Goal: Information Seeking & Learning: Learn about a topic

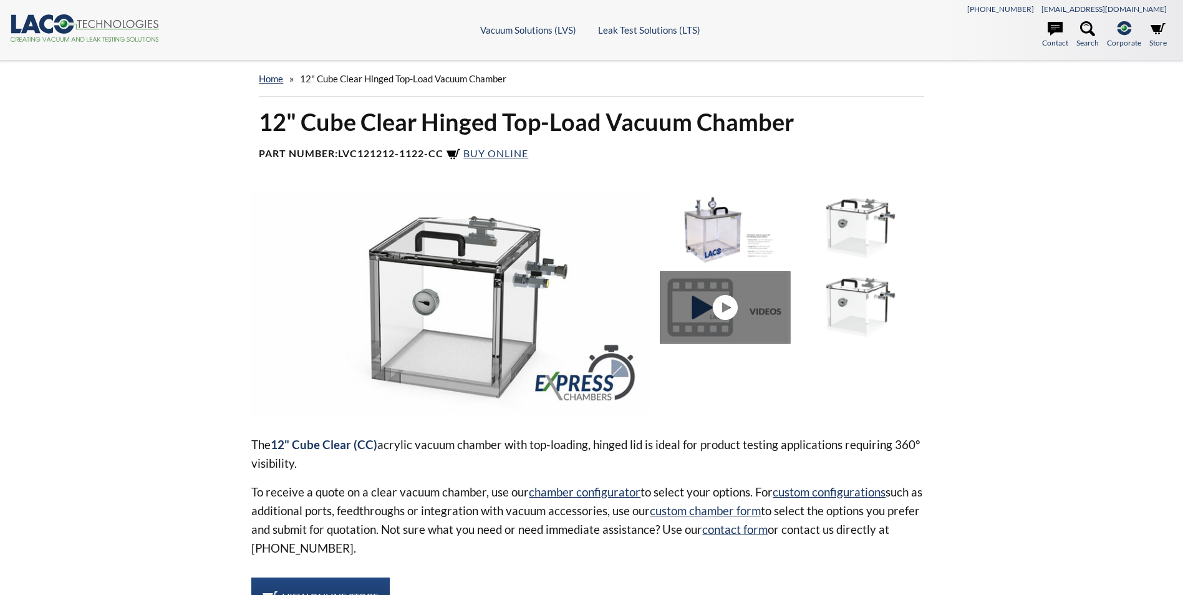
select select "Language Translate Widget"
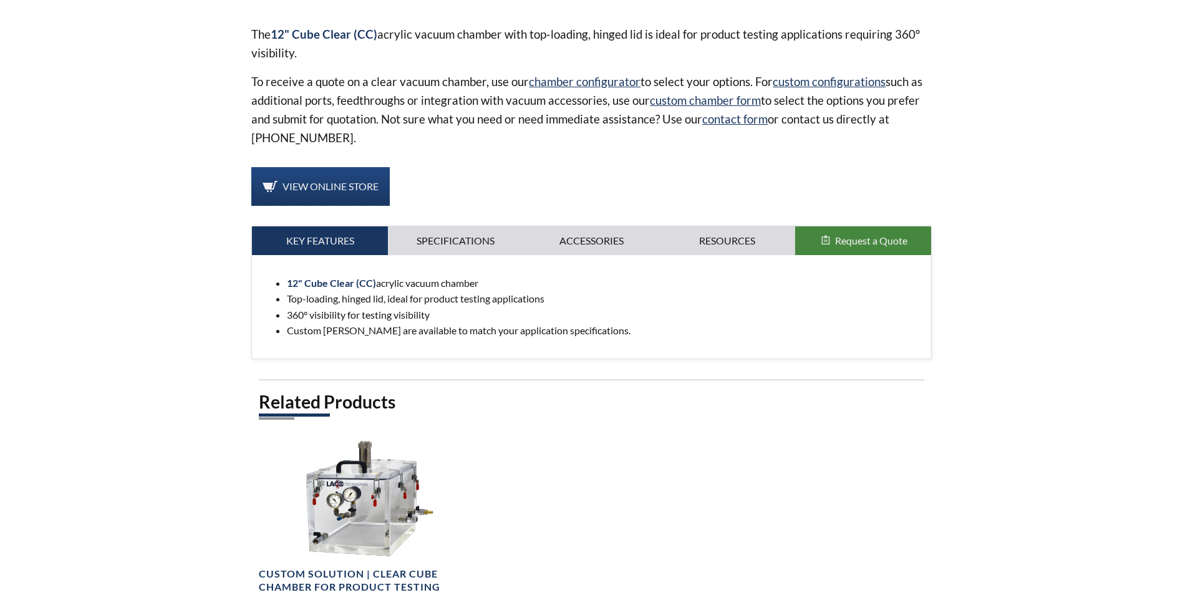
scroll to position [623, 0]
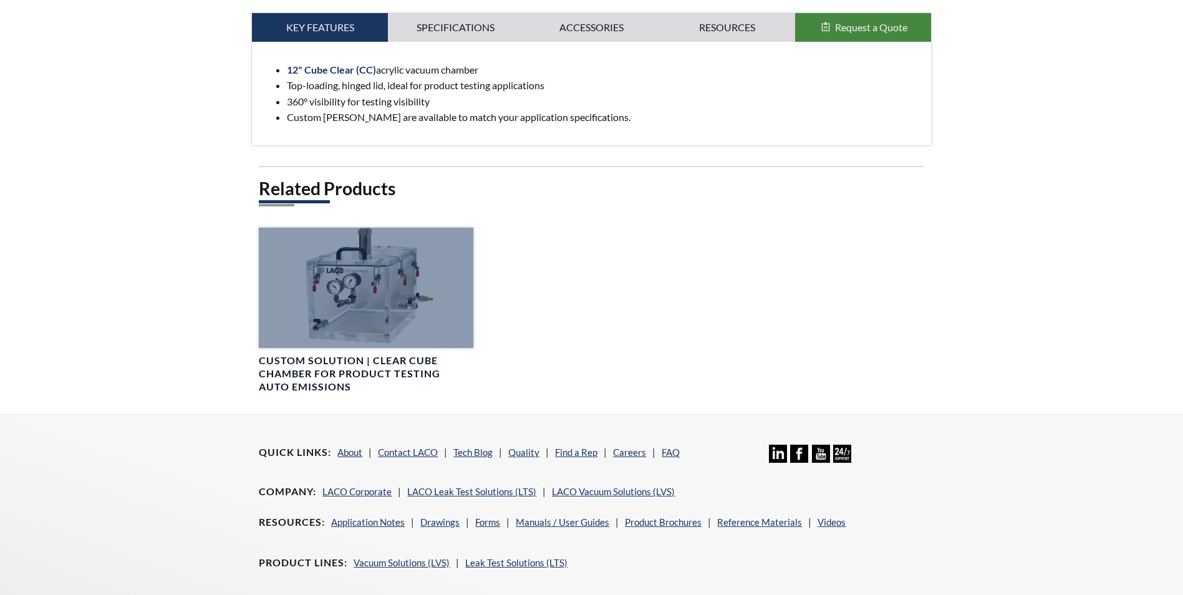
click at [342, 282] on div at bounding box center [366, 288] width 214 height 120
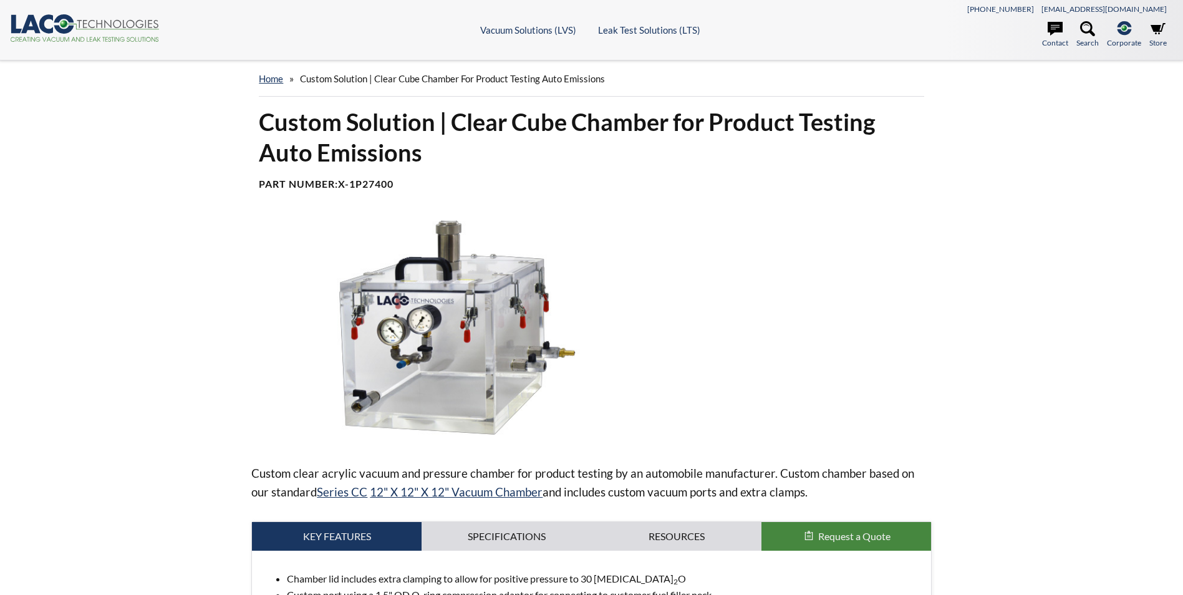
select select "Language Translate Widget"
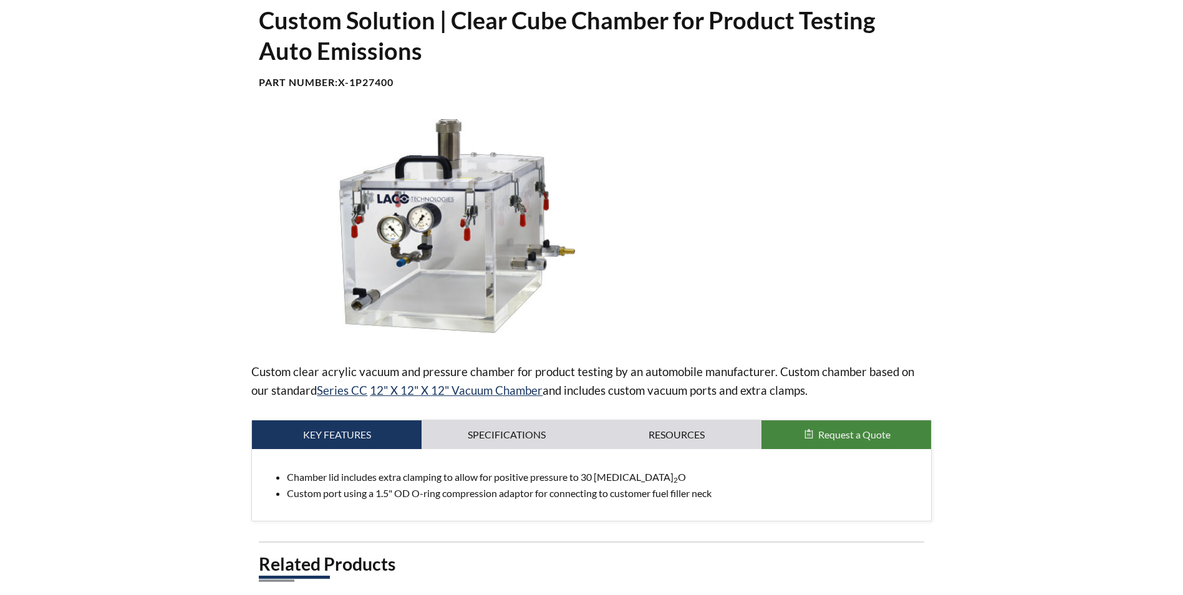
scroll to position [187, 0]
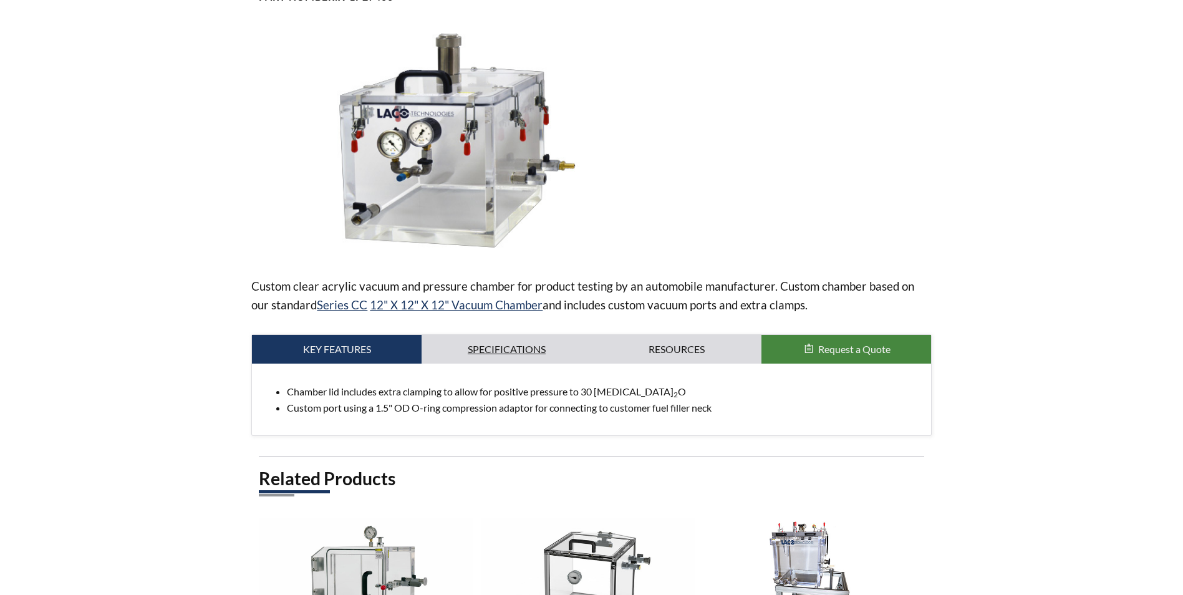
click at [524, 340] on link "Specifications" at bounding box center [506, 349] width 170 height 29
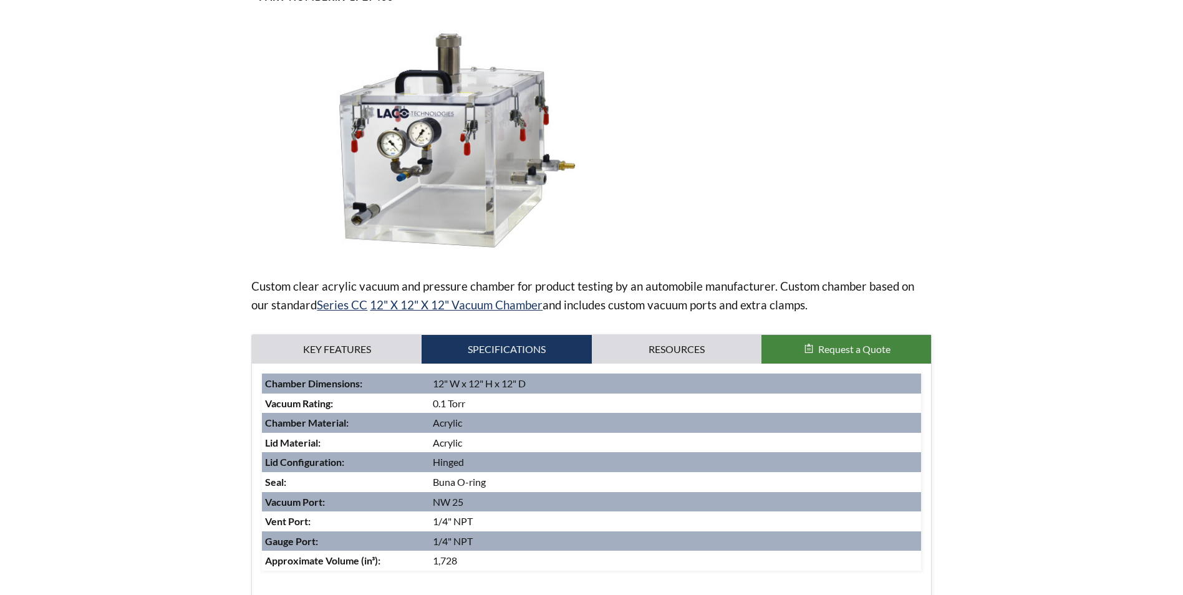
scroll to position [312, 0]
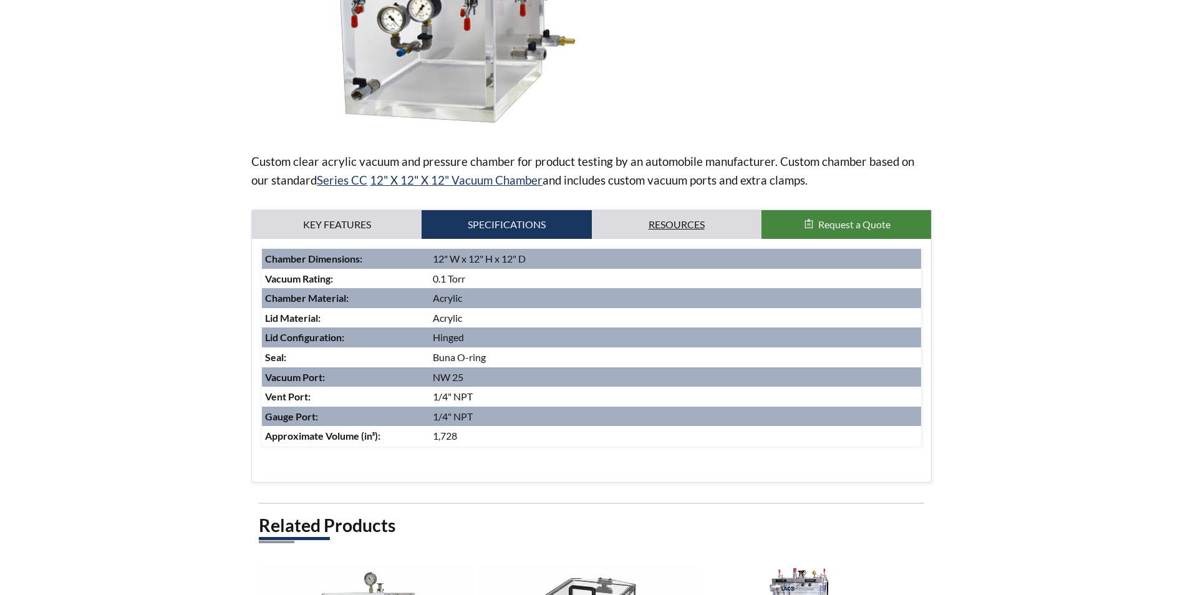
click at [656, 234] on link "Resources" at bounding box center [677, 224] width 170 height 29
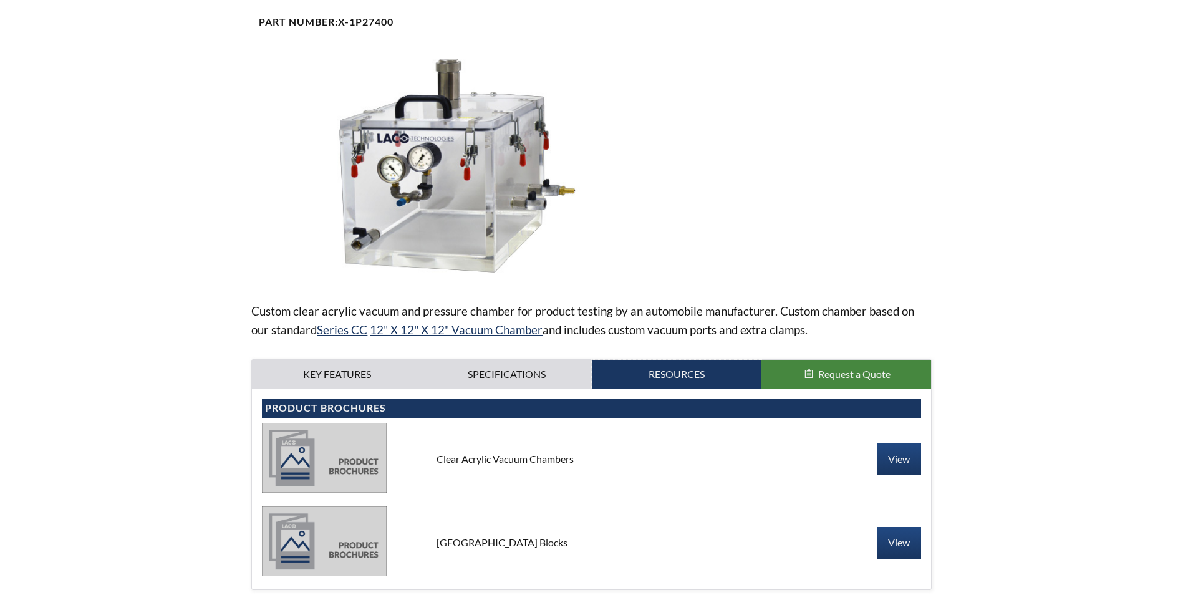
scroll to position [187, 0]
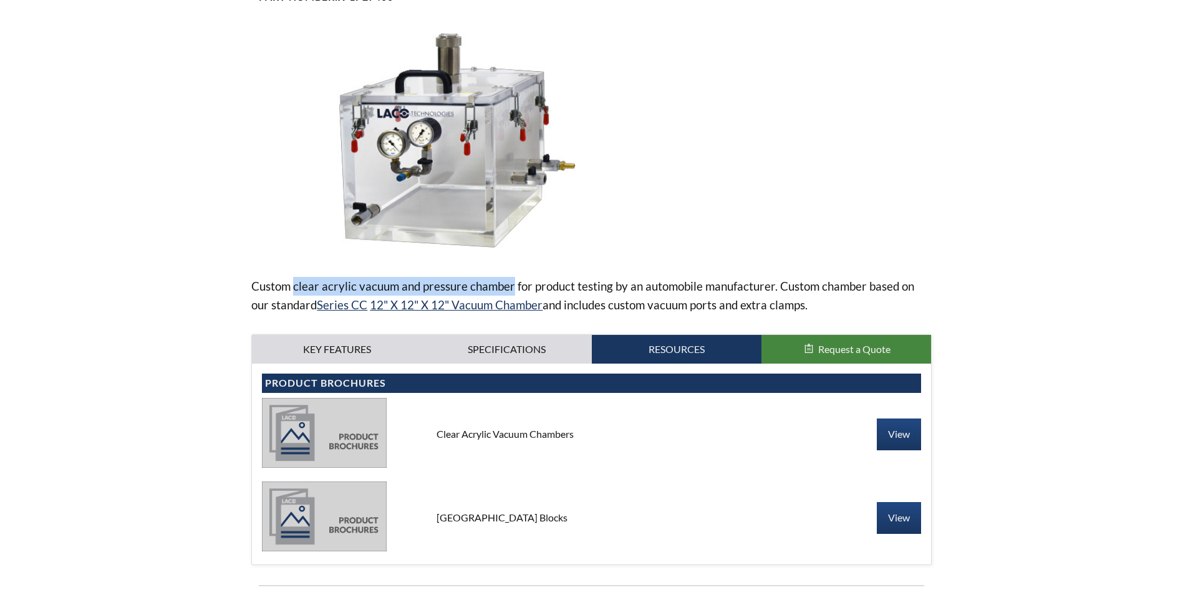
drag, startPoint x: 512, startPoint y: 287, endPoint x: 293, endPoint y: 291, distance: 218.9
click at [293, 291] on p "Custom clear acrylic vacuum and pressure chamber for product testing by an auto…" at bounding box center [591, 295] width 680 height 37
click at [913, 522] on link "View" at bounding box center [899, 517] width 44 height 31
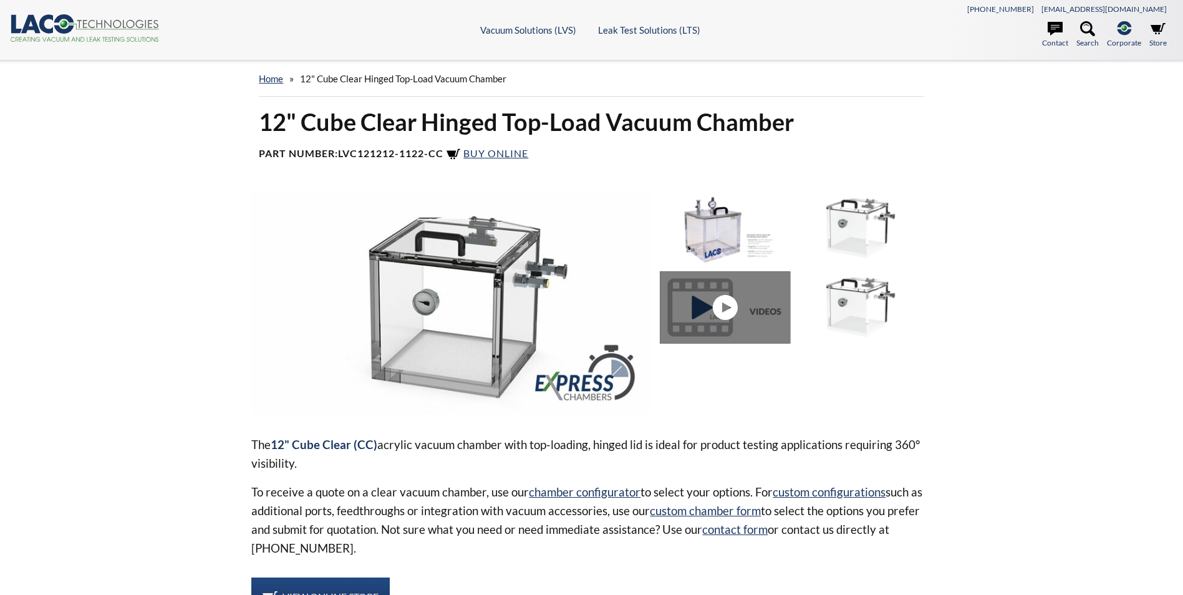
select select "Language Translate Widget"
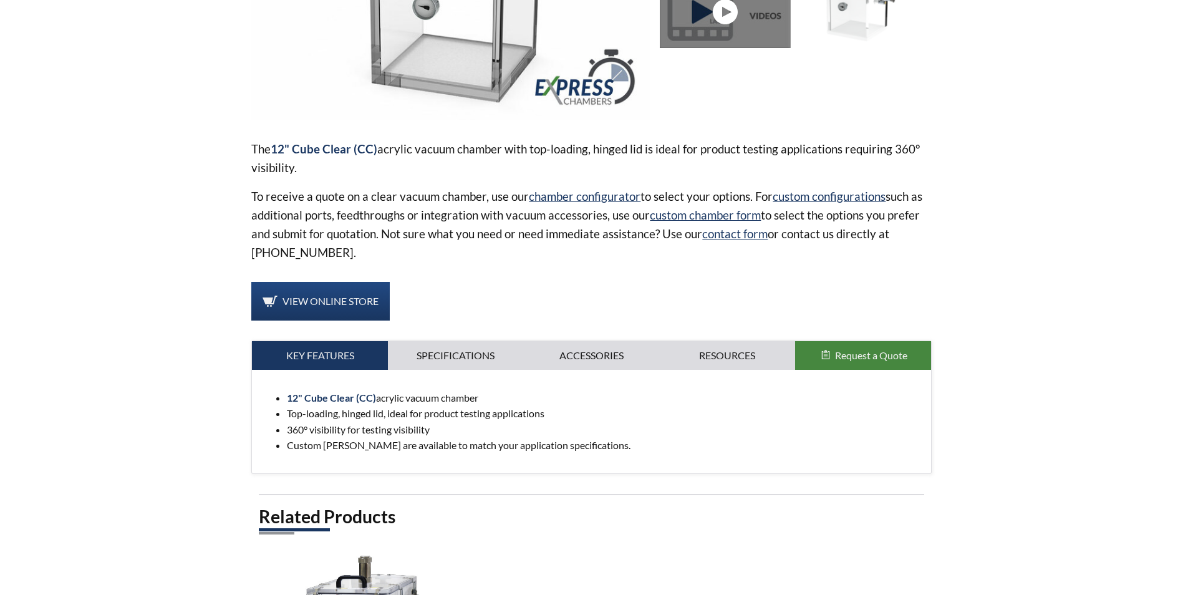
scroll to position [374, 0]
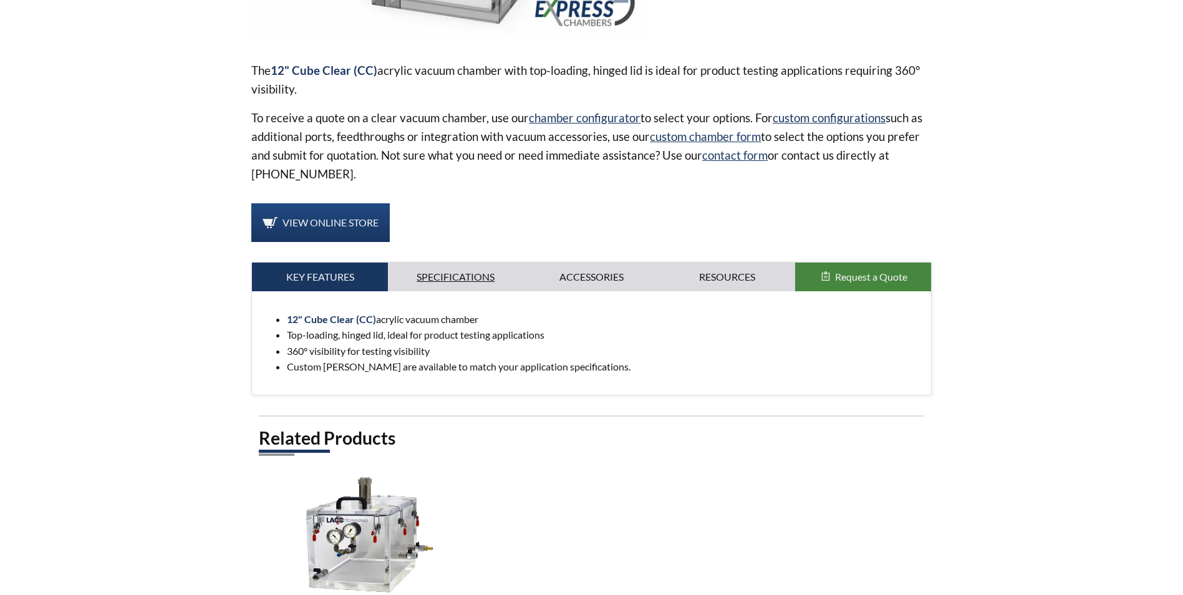
click at [477, 282] on link "Specifications" at bounding box center [456, 276] width 136 height 29
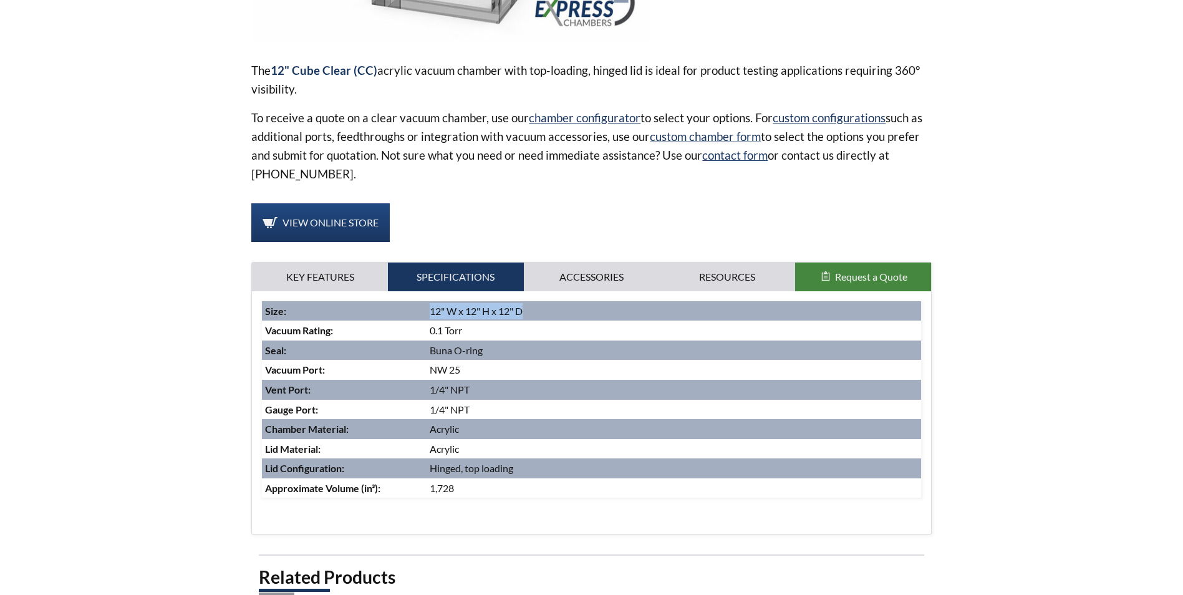
drag, startPoint x: 429, startPoint y: 309, endPoint x: 536, endPoint y: 314, distance: 107.4
click at [536, 314] on td "12" W x 12" H x 12" D" at bounding box center [673, 311] width 494 height 20
copy td "12" W x 12" H x 12" D"
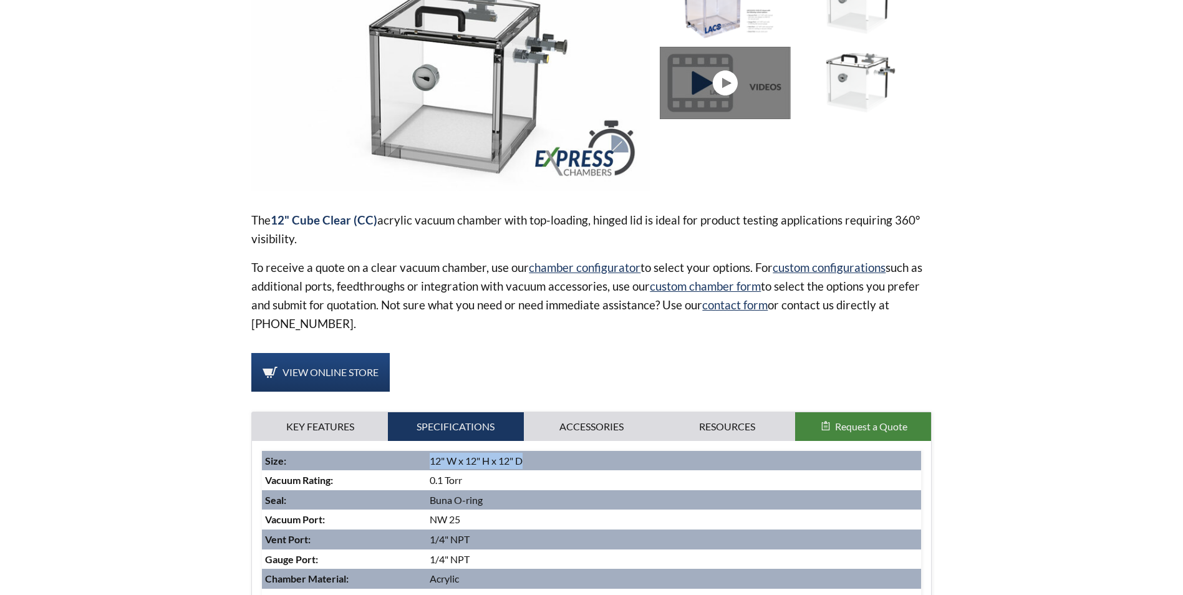
scroll to position [125, 0]
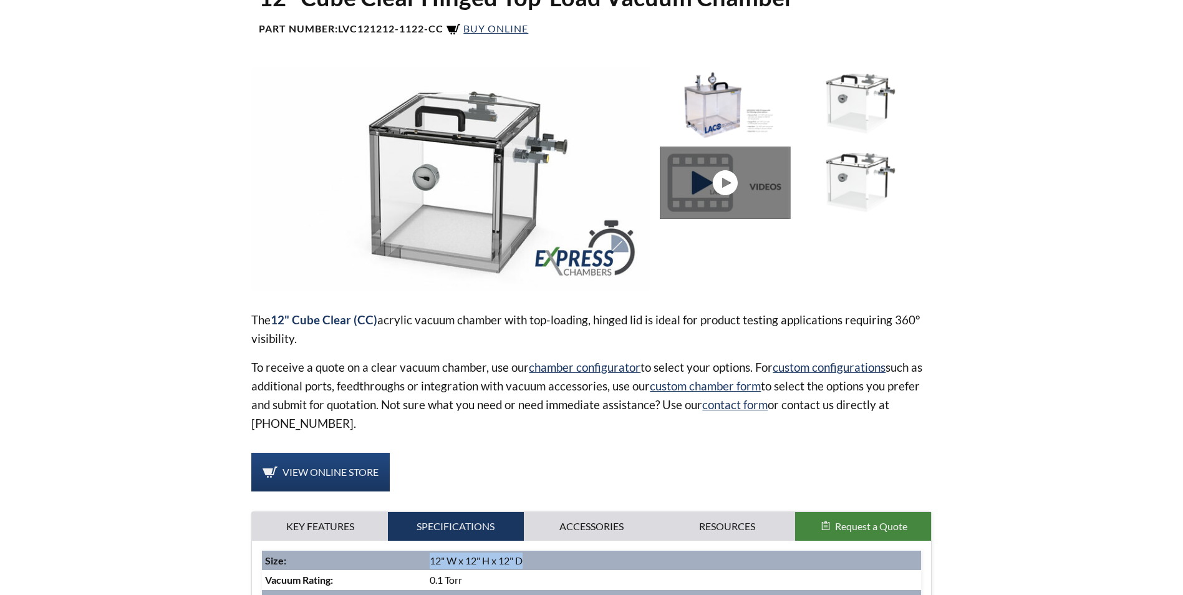
click at [728, 171] on link at bounding box center [728, 183] width 136 height 73
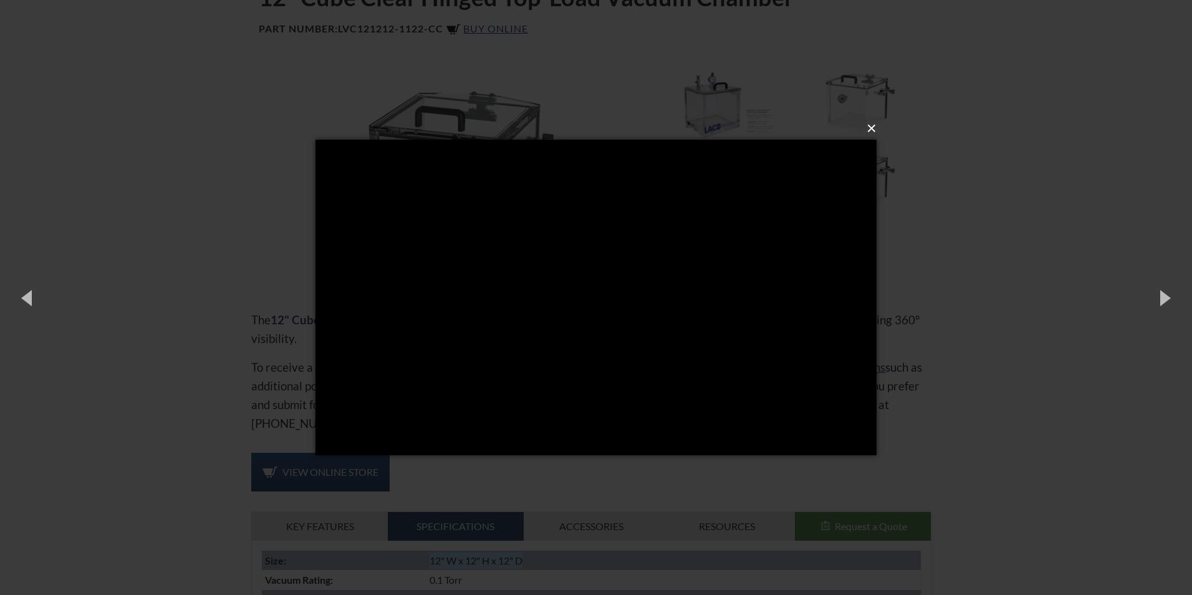
click at [868, 132] on button "×" at bounding box center [599, 128] width 561 height 27
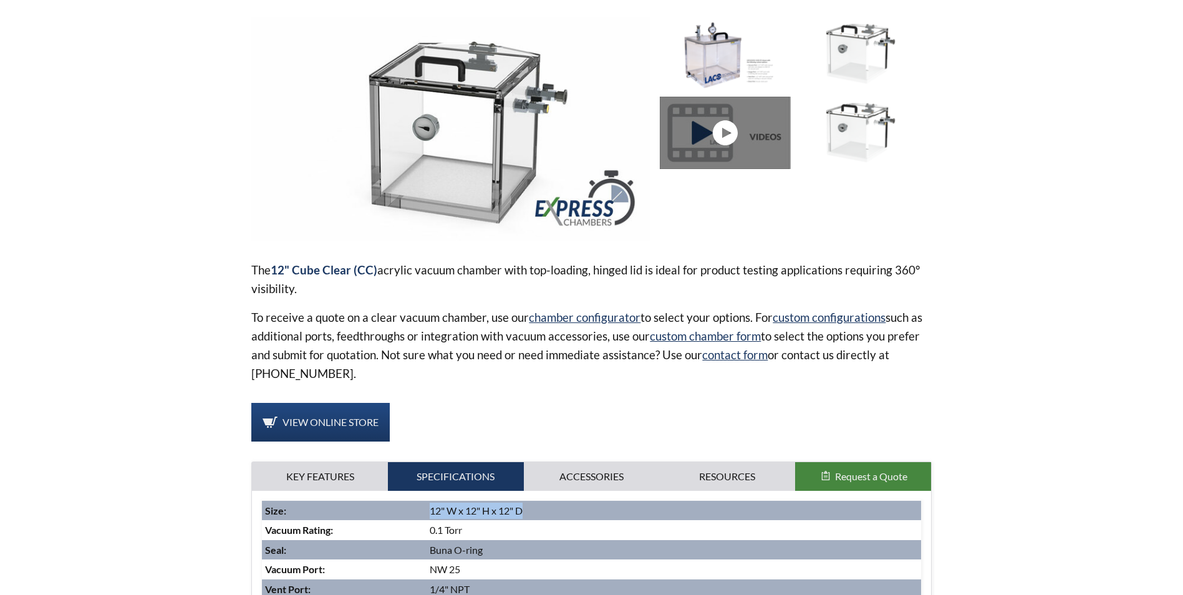
scroll to position [249, 0]
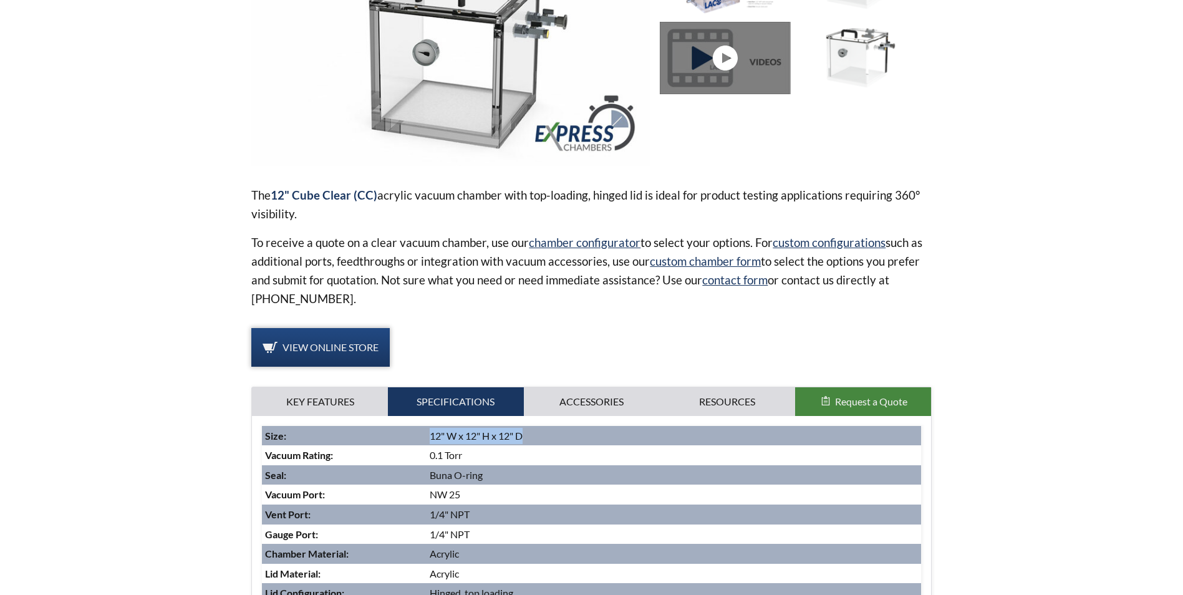
click at [349, 349] on span "View Online Store" at bounding box center [330, 347] width 96 height 12
